Goal: Information Seeking & Learning: Learn about a topic

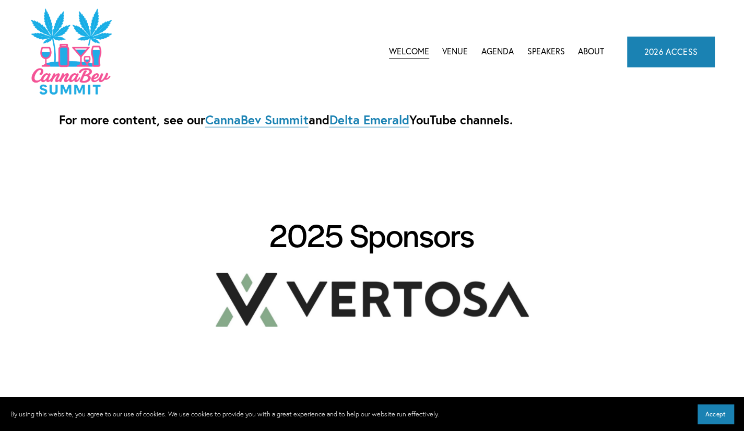
scroll to position [1508, 0]
click at [498, 51] on span "Agenda" at bounding box center [497, 51] width 32 height 14
click at [0, 0] on span "CannaDataCon 2025" at bounding box center [0, 0] width 0 height 0
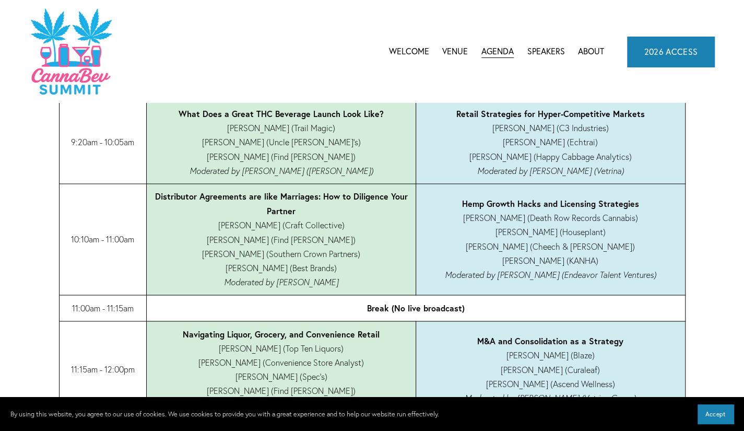
scroll to position [815, 0]
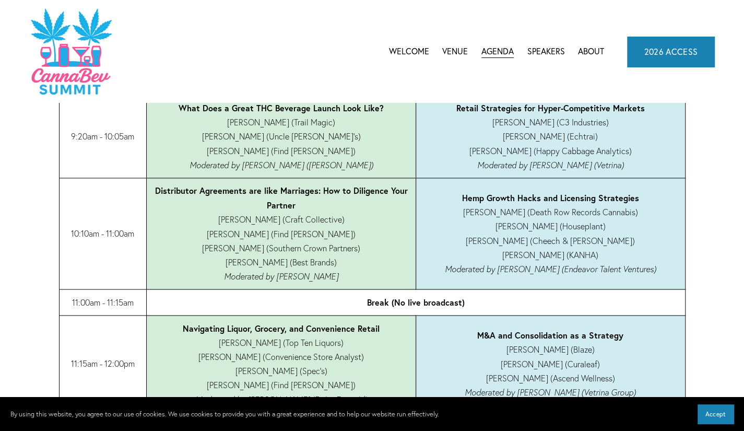
click at [260, 246] on td "Distributor Agreements are like Marriages: How to Diligence Your Partner Bryan …" at bounding box center [281, 232] width 269 height 111
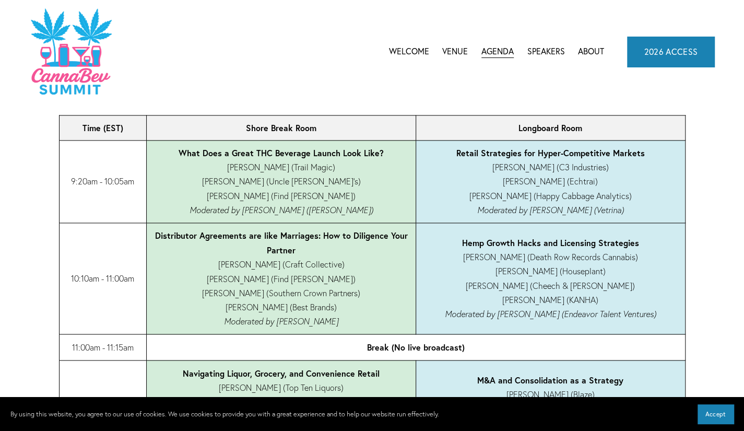
scroll to position [769, 0]
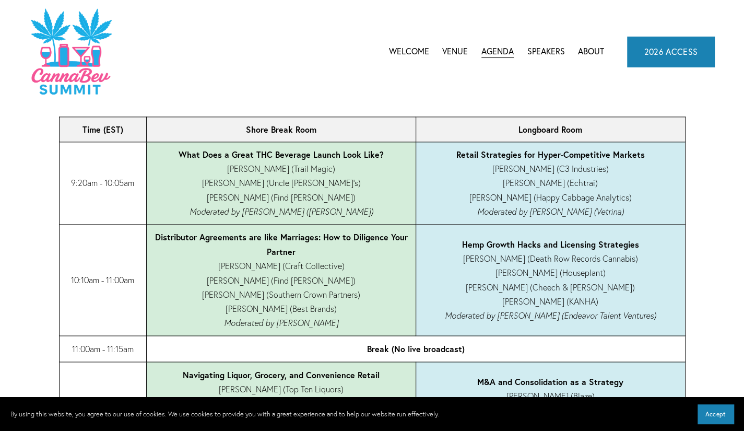
click at [0, 0] on span "CannaBev Summit 2026" at bounding box center [0, 0] width 0 height 0
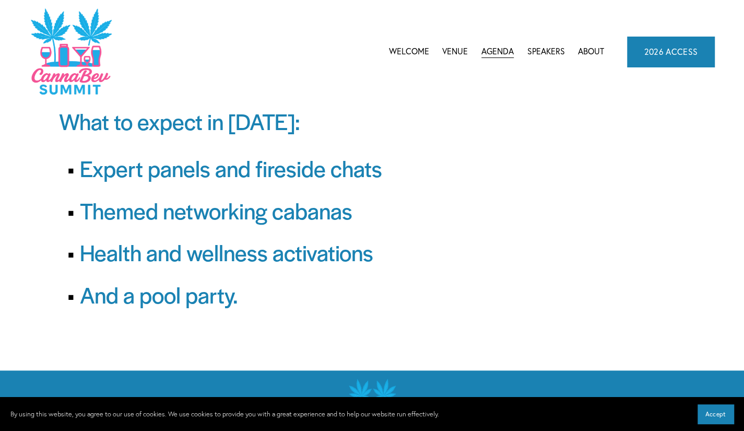
scroll to position [45, 0]
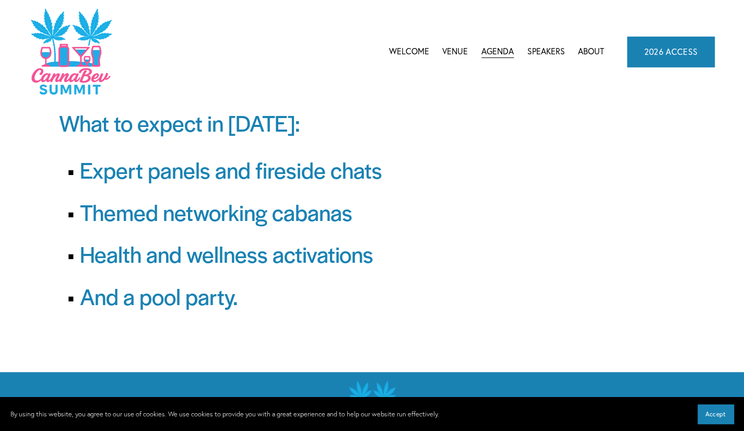
click at [599, 46] on link "About" at bounding box center [591, 52] width 26 height 16
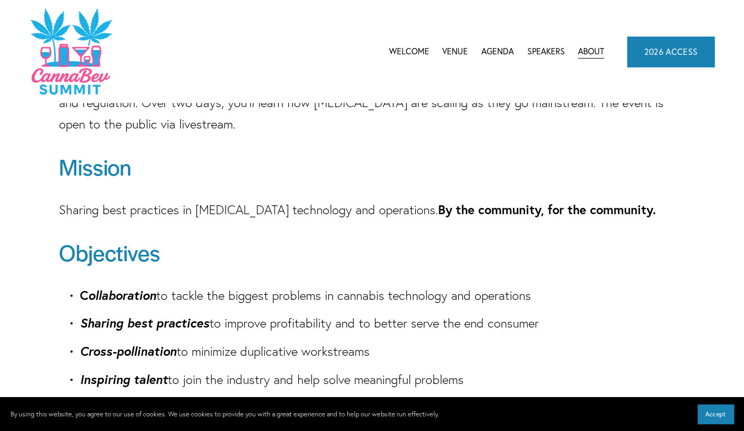
scroll to position [128, 0]
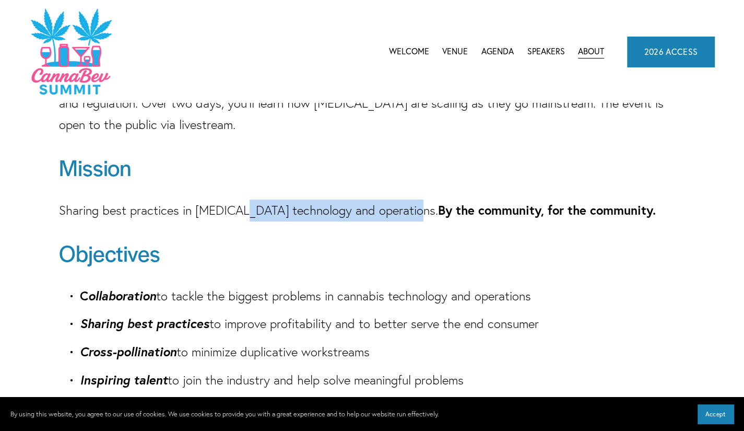
drag, startPoint x: 240, startPoint y: 213, endPoint x: 410, endPoint y: 200, distance: 170.2
click at [410, 200] on p "Sharing best practices in cannabinoid technology and operations. By the communi…" at bounding box center [372, 210] width 626 height 22
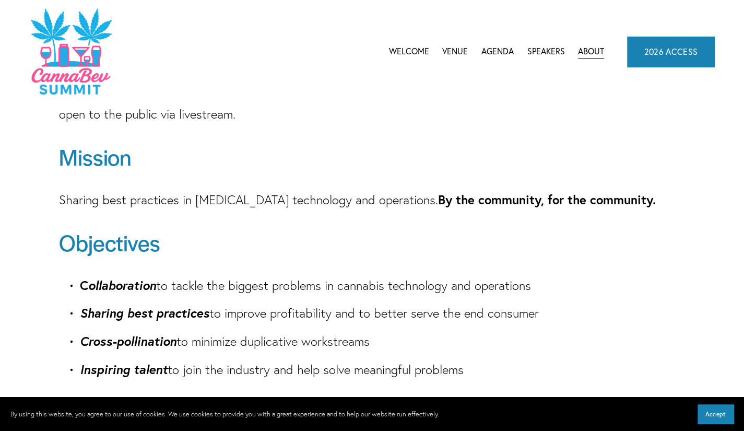
scroll to position [139, 0]
click at [550, 47] on link "Speakers" at bounding box center [546, 52] width 38 height 16
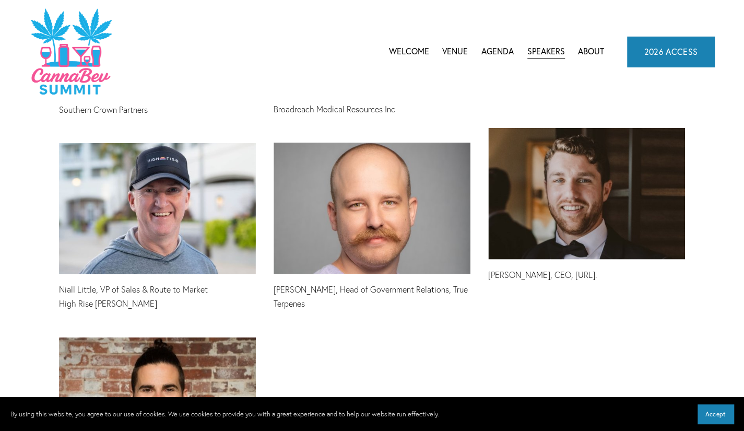
scroll to position [3749, 0]
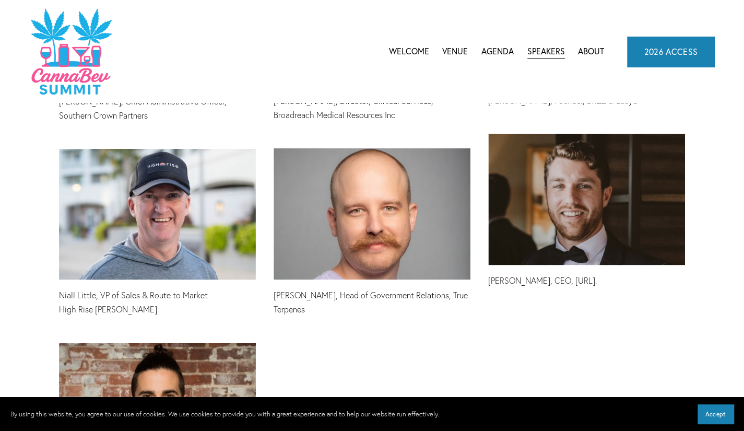
drag, startPoint x: 643, startPoint y: 253, endPoint x: 554, endPoint y: 258, distance: 89.9
click at [554, 273] on p "[PERSON_NAME], CEO, [URL]." at bounding box center [586, 280] width 197 height 14
copy p "[URL]."
click at [655, 225] on div at bounding box center [586, 200] width 197 height 132
click at [599, 273] on p "[PERSON_NAME], CEO, [URL]." at bounding box center [586, 280] width 197 height 14
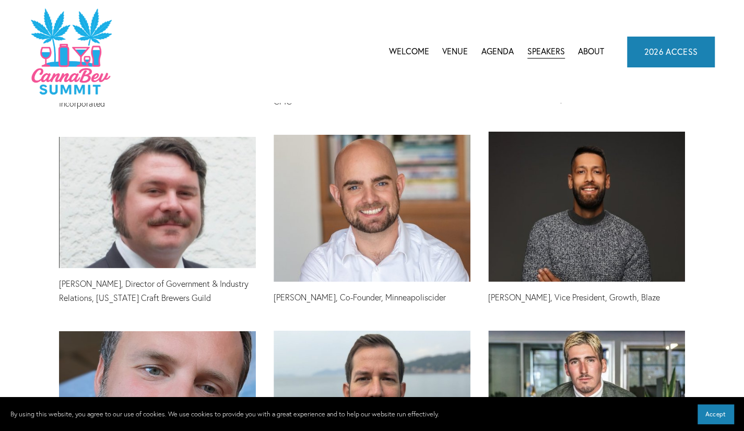
scroll to position [3369, 0]
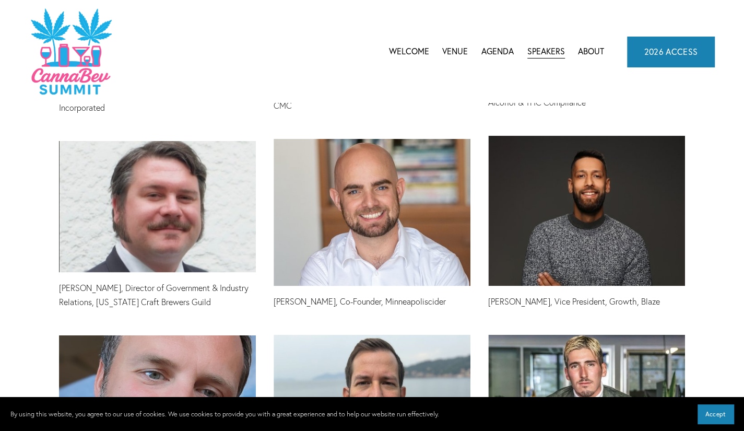
click at [386, 200] on div at bounding box center [371, 212] width 197 height 147
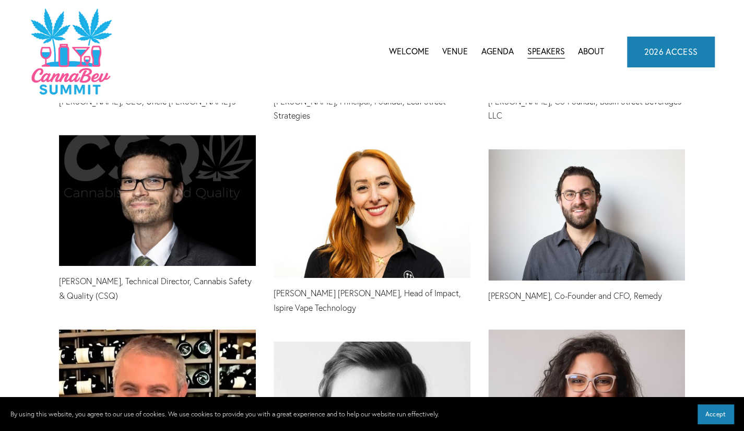
scroll to position [2776, 0]
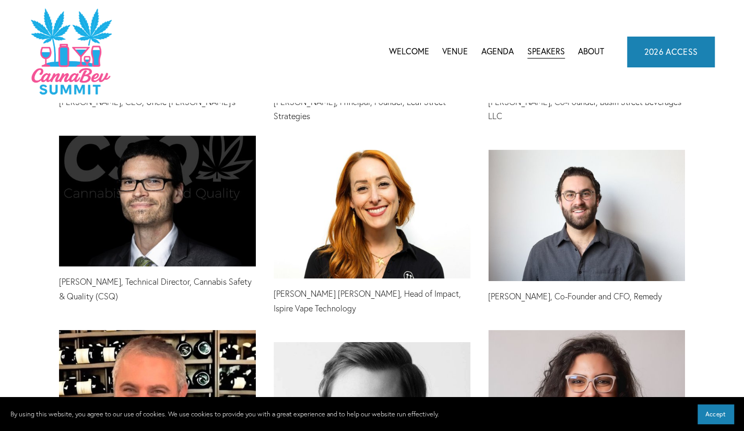
click at [573, 170] on div at bounding box center [586, 215] width 197 height 132
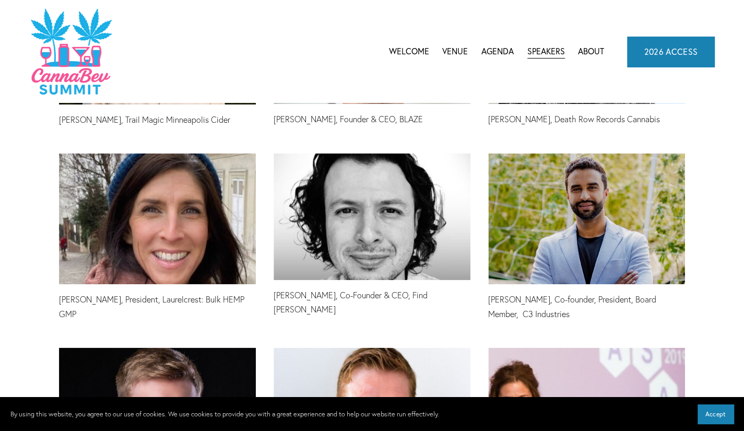
scroll to position [636, 0]
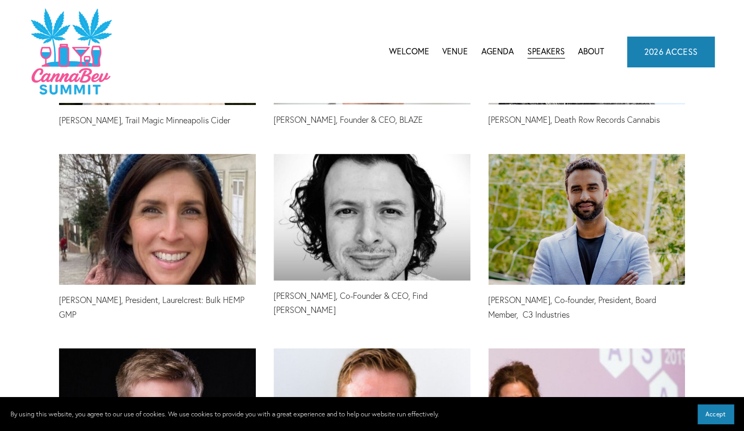
click at [638, 204] on div at bounding box center [586, 218] width 197 height 131
